Goal: Information Seeking & Learning: Check status

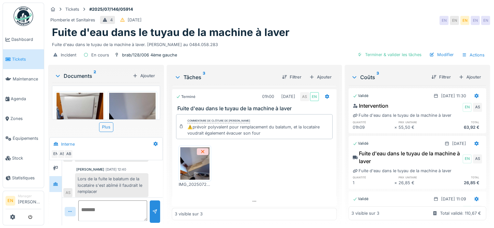
scroll to position [108, 0]
click at [341, 17] on div "Plomberie et Sanitaires 4 27/07/2025 EN EN EN EN EN" at bounding box center [269, 21] width 442 height 12
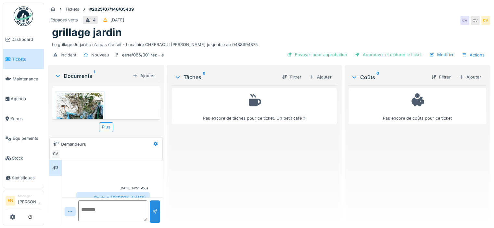
scroll to position [31, 0]
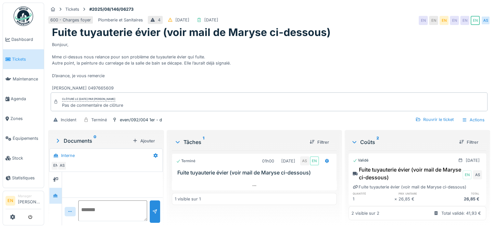
click at [233, 86] on div "Bonjour, Mme ci-dessus nous relance pour son problème de tuyauterie évier qui f…" at bounding box center [269, 65] width 434 height 53
click at [353, 55] on div "Bonjour, Mme ci-dessus nous relance pour son problème de tuyauterie évier qui f…" at bounding box center [269, 65] width 434 height 53
click at [281, 219] on div "Terminé 01h00 11/08/2025 AS EN Fuite tuyauterie évier (voir mail de Maryse ci-d…" at bounding box center [254, 186] width 165 height 70
click at [349, 64] on div "Bonjour, Mme ci-dessus nous relance pour son problème de tuyauterie évier qui f…" at bounding box center [269, 65] width 434 height 53
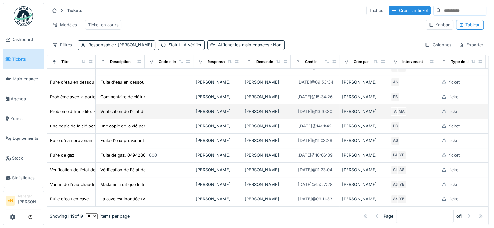
scroll to position [216, 0]
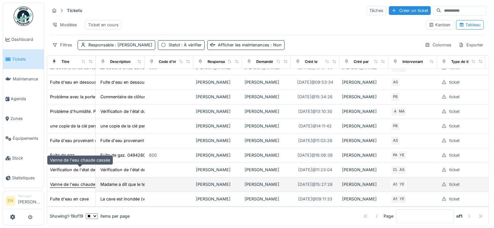
click at [83, 181] on div "Vanne de l'eau chaude cassée" at bounding box center [80, 184] width 60 height 6
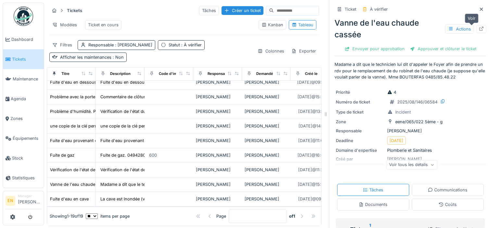
click at [478, 30] on icon at bounding box center [480, 29] width 5 height 4
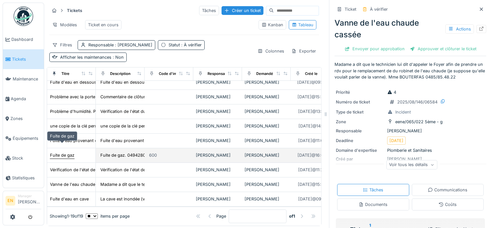
click at [68, 152] on div "Fuite de gaz" at bounding box center [62, 155] width 24 height 6
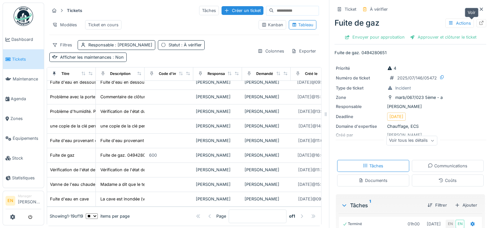
click at [479, 21] on icon at bounding box center [481, 23] width 4 height 4
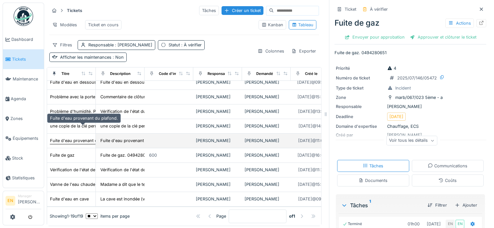
click at [71, 138] on div "Fuite d'eau provenant du plafond." at bounding box center [84, 141] width 68 height 6
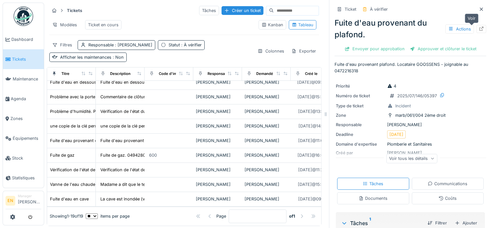
click at [478, 31] on div at bounding box center [480, 29] width 5 height 6
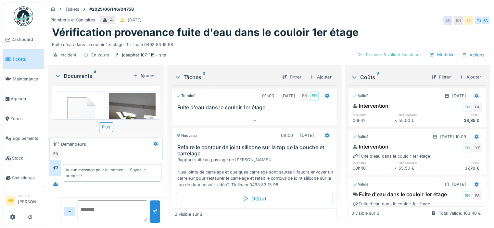
click at [283, 17] on div "Plomberie et Sanitaires 4 [DATE] EN EN EN YE [GEOGRAPHIC_DATA]" at bounding box center [269, 21] width 442 height 12
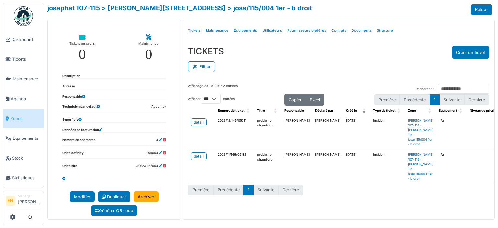
select select "***"
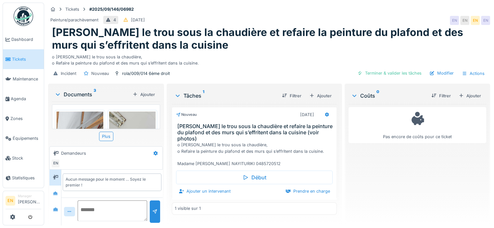
click at [261, 18] on div "Peinture/parachèvement 4 08/09/2025 EN EN EN EN" at bounding box center [269, 21] width 442 height 12
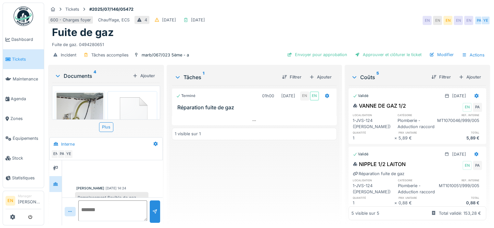
scroll to position [2, 0]
click at [232, 164] on div "Terminé 01h00 09/07/2025 EN EN Réparation fuite de gaz 1 visible sur 1" at bounding box center [254, 152] width 165 height 135
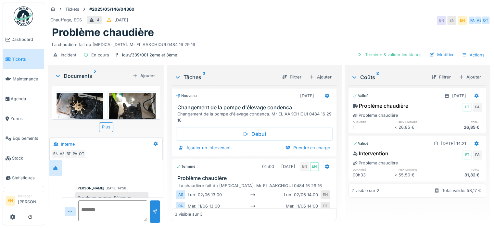
scroll to position [15, 0]
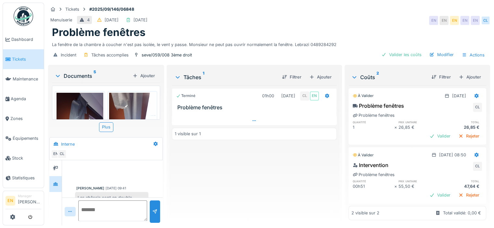
scroll to position [194, 0]
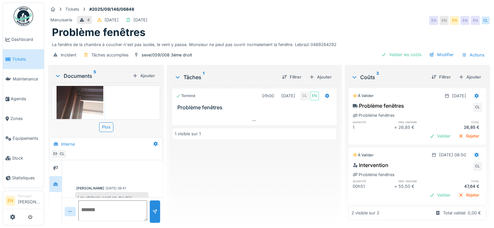
click at [211, 168] on div "Terminé 01h00 05/09/2025 CL EN Problème fenêtres 1 visible sur 1" at bounding box center [254, 152] width 165 height 135
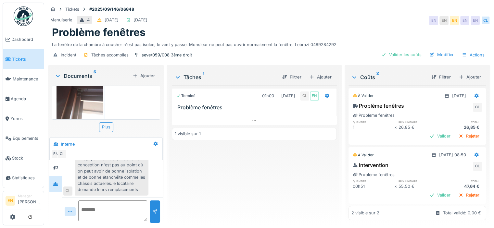
click at [186, 156] on div "Terminé 01h00 05/09/2025 CL EN Problème fenêtres 1 visible sur 1" at bounding box center [254, 152] width 165 height 135
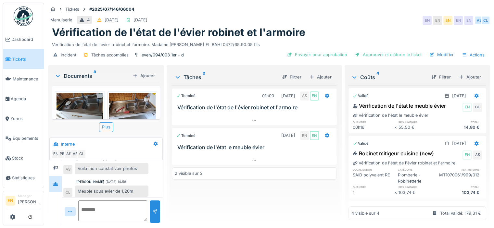
scroll to position [121, 0]
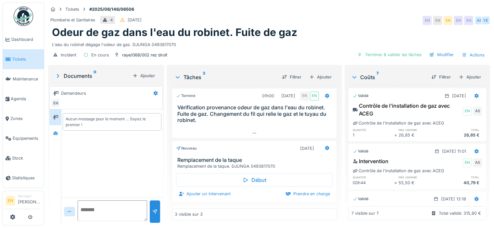
click at [122, 169] on div "Aucun message pour le moment … Soyez le premier !" at bounding box center [111, 153] width 101 height 88
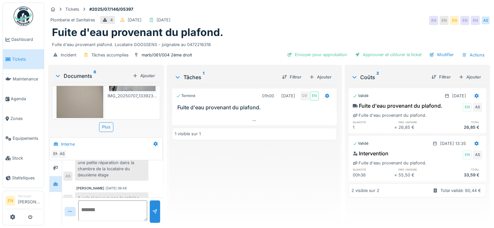
scroll to position [320, 0]
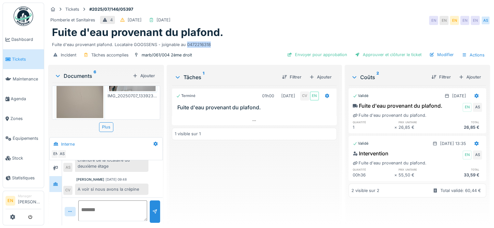
drag, startPoint x: 185, startPoint y: 40, endPoint x: 213, endPoint y: 43, distance: 28.7
click at [213, 43] on div "Tickets #2025/07/146/05397 Plomberie et Sanitaires 4 12/07/2025 11/07/2025 EN E…" at bounding box center [269, 33] width 444 height 61
copy div "0472216318"
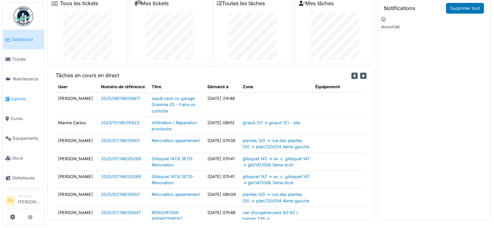
click at [19, 100] on link "Agenda" at bounding box center [23, 99] width 41 height 20
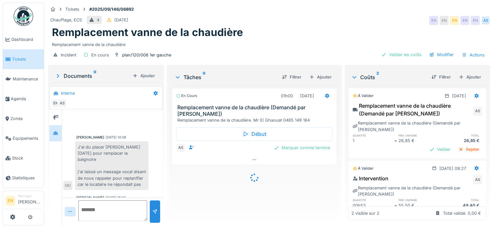
scroll to position [94, 0]
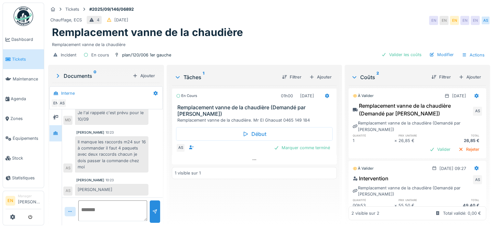
click at [298, 33] on div "Remplacement vanne de la chaudière" at bounding box center [269, 32] width 434 height 12
click at [268, 38] on div "Remplacement vanne de la chaudière" at bounding box center [269, 32] width 434 height 12
click at [271, 187] on div "En cours 01h00 [DATE] Remplacement vanne de la chaudière (Demandé par Anouar) R…" at bounding box center [254, 152] width 165 height 135
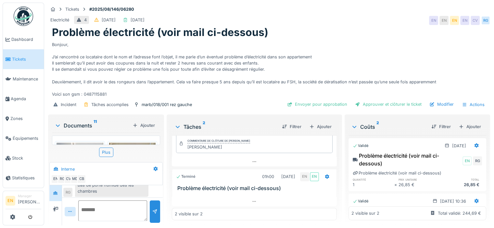
scroll to position [197, 0]
click at [354, 39] on div "Bonjour, J’ai rencontré ce locataire dont le nom et l’adresse font l’objet, il …" at bounding box center [269, 68] width 434 height 59
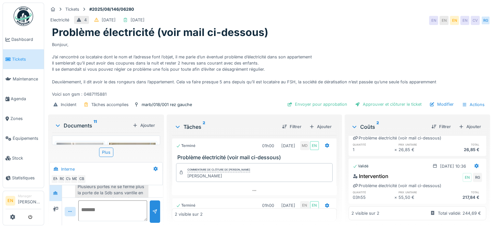
scroll to position [5, 0]
click at [341, 41] on div "Bonjour, J’ai rencontré ce locataire dont le nom et l’adresse font l’objet, il …" at bounding box center [269, 68] width 434 height 59
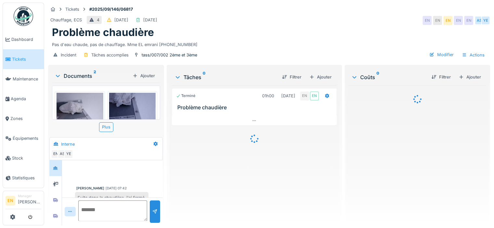
scroll to position [33, 0]
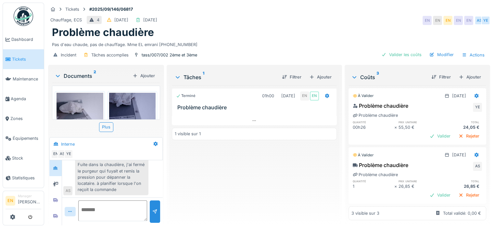
click at [198, 171] on div "Terminé 01h00 [DATE] EN EN Problème chaudière 1 visible sur 1" at bounding box center [254, 152] width 165 height 135
click at [214, 175] on div "Terminé 01h00 [DATE] EN EN Problème chaudière 1 visible sur 1" at bounding box center [254, 152] width 165 height 135
click at [213, 175] on div "Terminé 01h00 [DATE] EN EN Problème chaudière 1 visible sur 1" at bounding box center [254, 152] width 165 height 135
click at [289, 26] on div "Problème chaudière" at bounding box center [269, 32] width 434 height 12
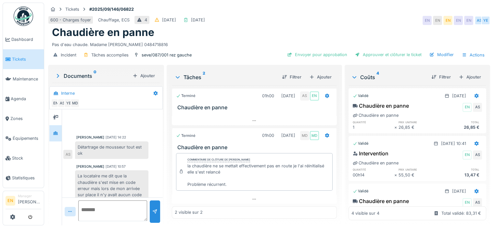
click at [274, 23] on div "600 - Charges foyer Chauffage, ECS 4 [DATE] [DATE] EN EN EN EN EN AS YE" at bounding box center [269, 21] width 442 height 12
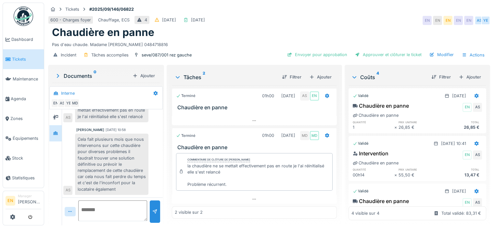
scroll to position [5, 0]
click at [259, 31] on div "Chaudière en panne" at bounding box center [269, 32] width 434 height 12
click at [261, 31] on div "Chaudière en panne" at bounding box center [269, 32] width 434 height 12
